Goal: Navigation & Orientation: Find specific page/section

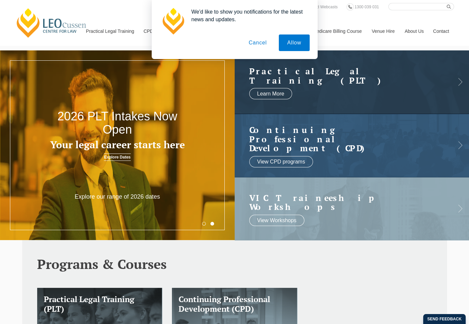
click at [255, 41] on button "Cancel" at bounding box center [257, 43] width 35 height 17
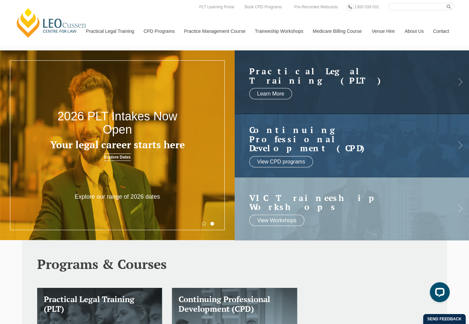
click at [383, 31] on link "Venue Hire" at bounding box center [383, 31] width 33 height 29
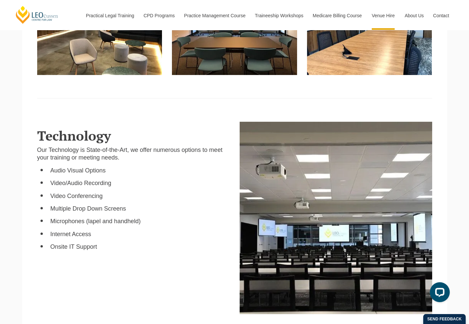
scroll to position [423, 0]
